Goal: Book appointment/travel/reservation

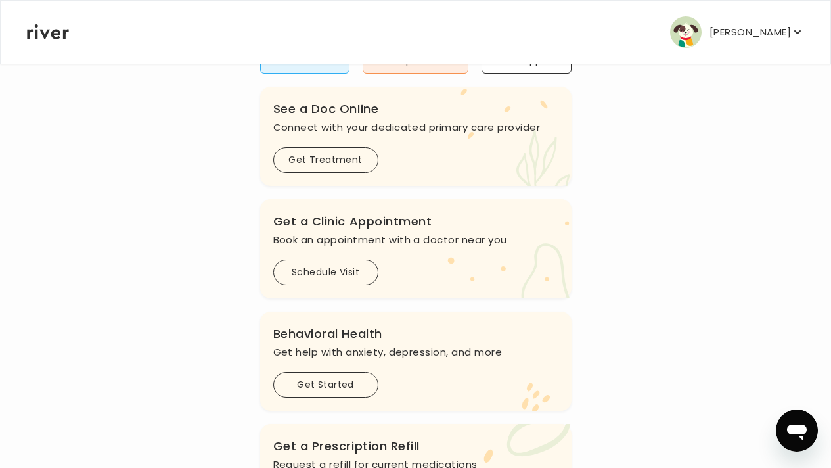
scroll to position [141, 0]
click at [363, 284] on button "Schedule Visit" at bounding box center [325, 272] width 105 height 26
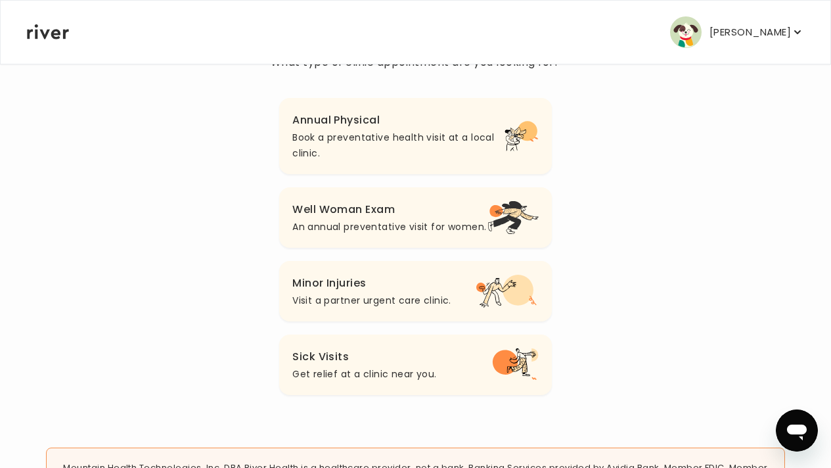
scroll to position [140, 0]
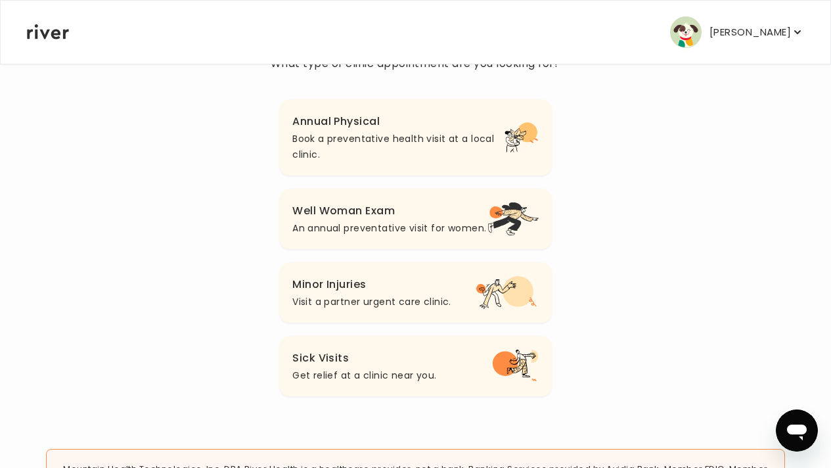
click at [426, 148] on p "Book a preventative health visit at a local clinic." at bounding box center [398, 147] width 212 height 32
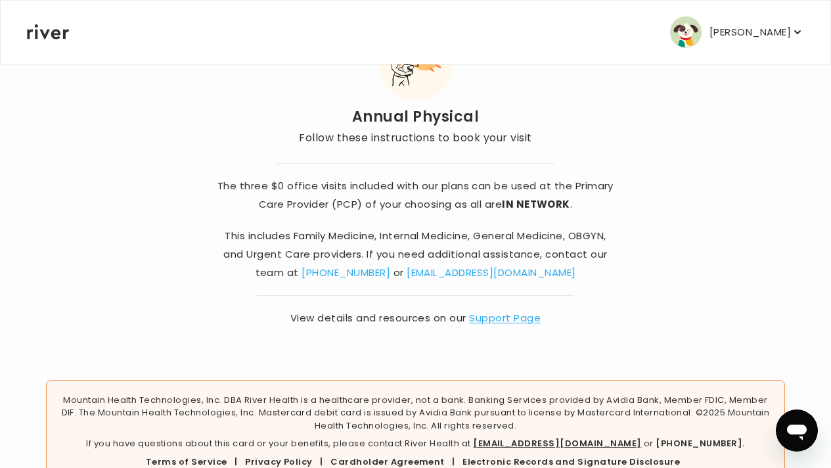
scroll to position [113, 0]
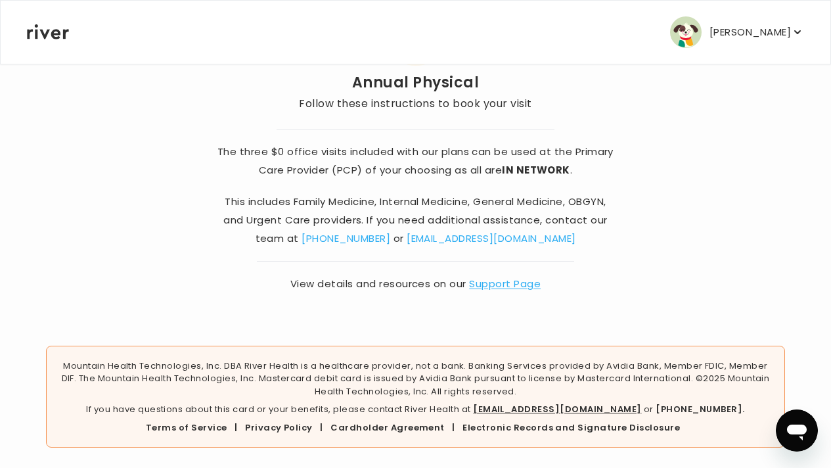
click at [64, 40] on div "[PERSON_NAME] Profile Reimbursement Terms of Service Privacy Policy Cardholder …" at bounding box center [415, 32] width 777 height 63
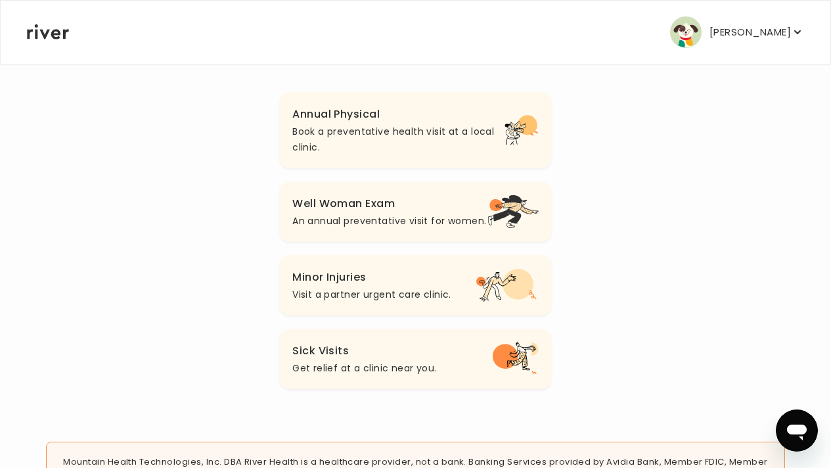
scroll to position [140, 0]
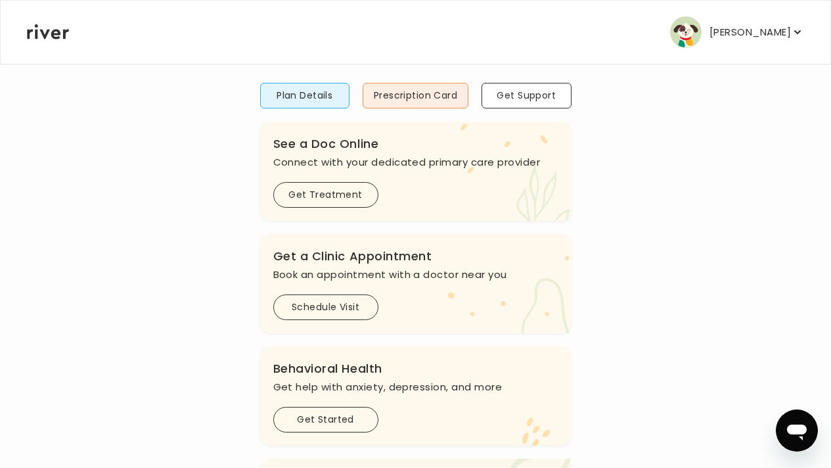
scroll to position [102, 0]
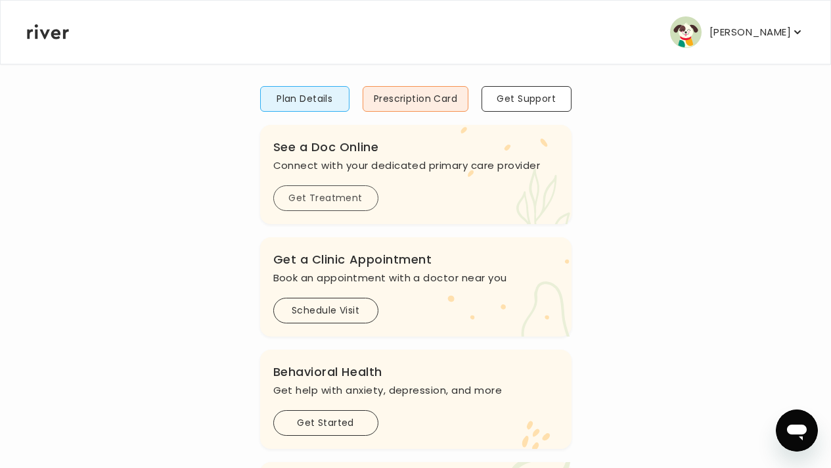
click at [338, 197] on button "Get Treatment" at bounding box center [325, 198] width 105 height 26
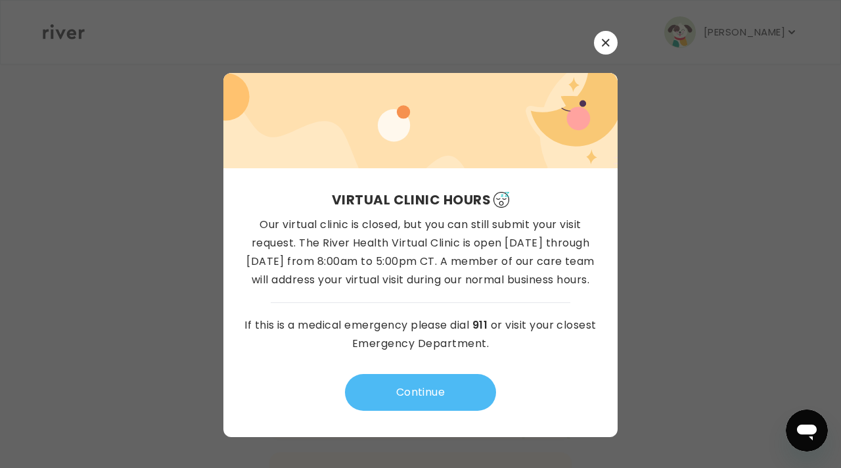
click at [449, 400] on button "Continue" at bounding box center [420, 392] width 151 height 37
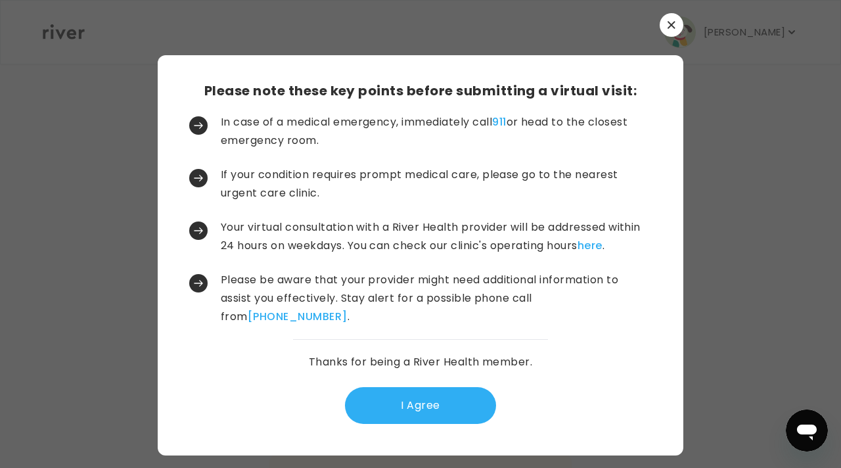
click at [449, 400] on button "I Agree" at bounding box center [420, 405] width 151 height 37
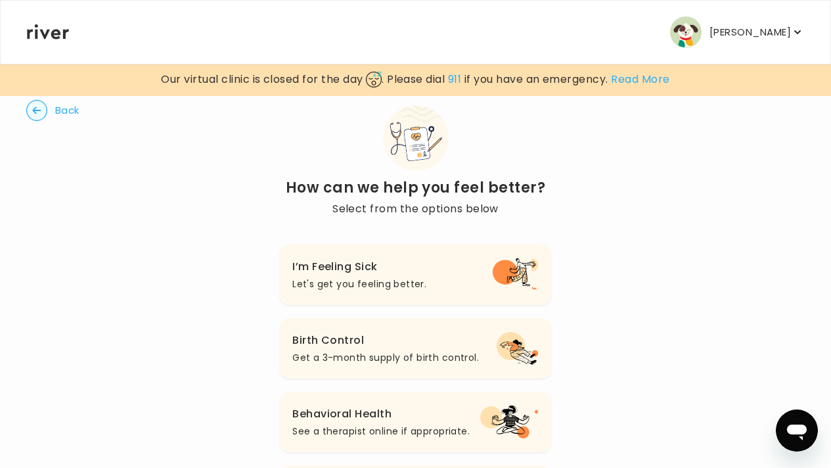
click at [68, 110] on button "Back" at bounding box center [52, 110] width 53 height 21
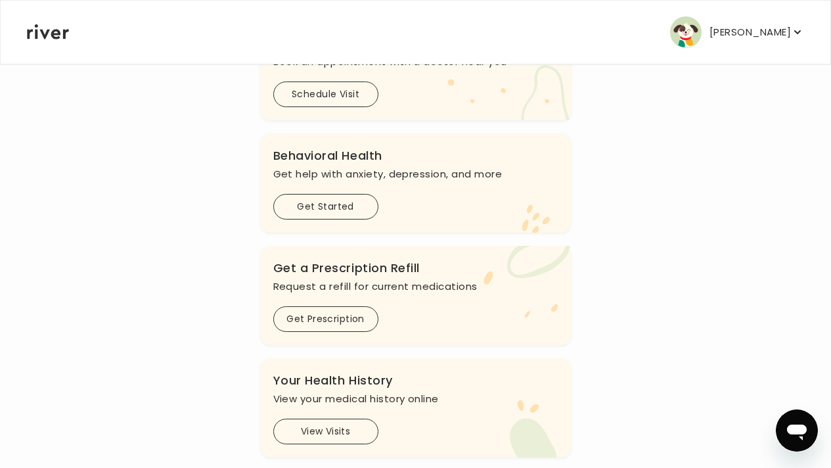
scroll to position [333, 0]
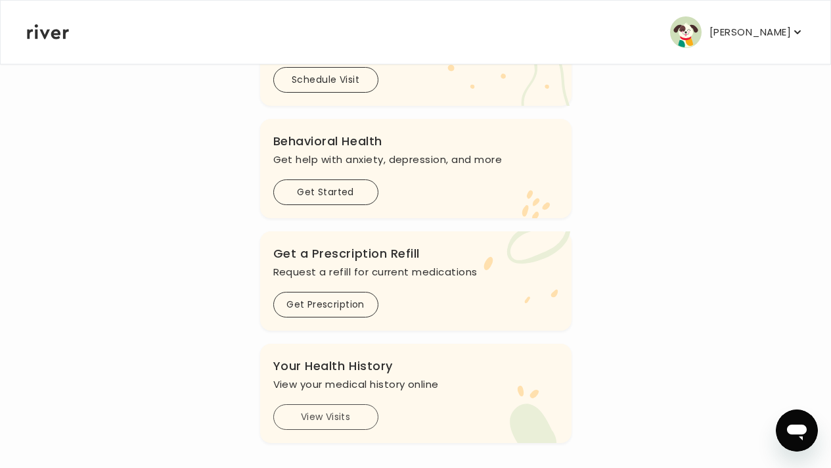
click at [317, 420] on button "View Visits" at bounding box center [325, 417] width 105 height 26
